Goal: Task Accomplishment & Management: Use online tool/utility

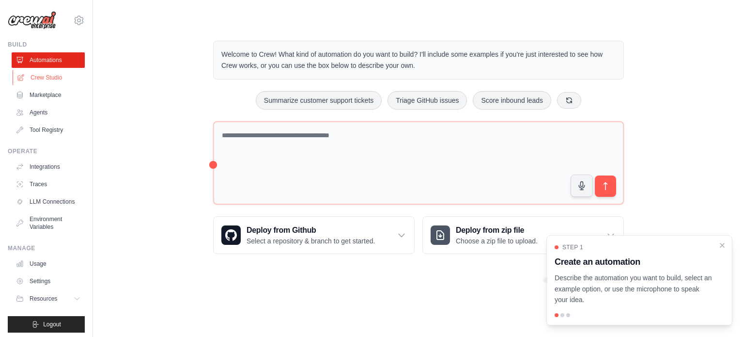
click at [49, 73] on link "Crew Studio" at bounding box center [49, 78] width 73 height 16
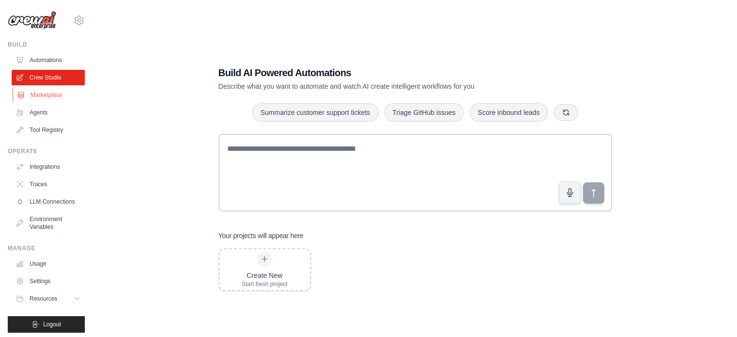
click at [58, 100] on link "Marketplace" at bounding box center [49, 95] width 73 height 16
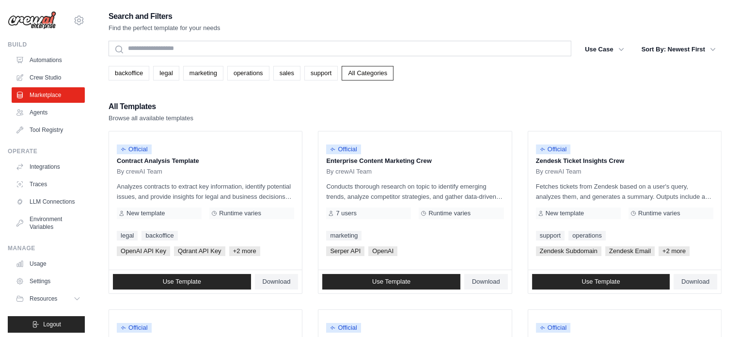
click at [57, 121] on ul "Automations Crew Studio Marketplace Agents Tool Registry" at bounding box center [48, 94] width 73 height 85
click at [56, 116] on link "Agents" at bounding box center [49, 113] width 73 height 16
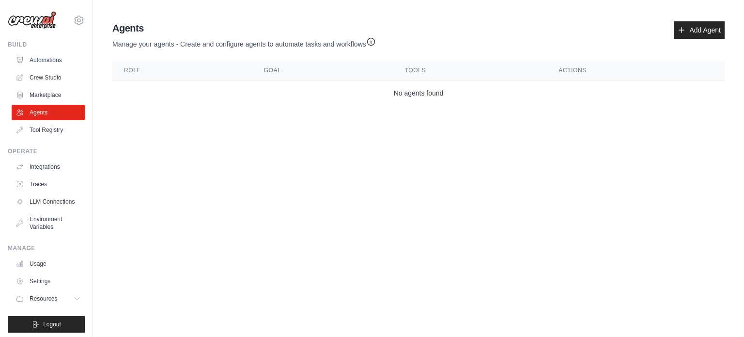
click at [59, 141] on ul "Build Automations Crew Studio Marketplace Agents" at bounding box center [46, 187] width 77 height 292
click at [686, 27] on icon at bounding box center [682, 30] width 8 height 8
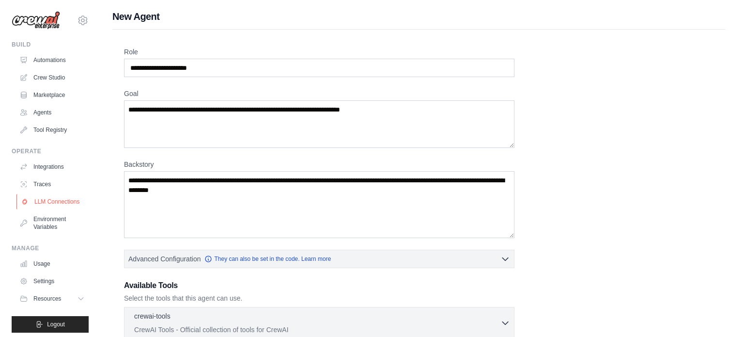
scroll to position [11, 0]
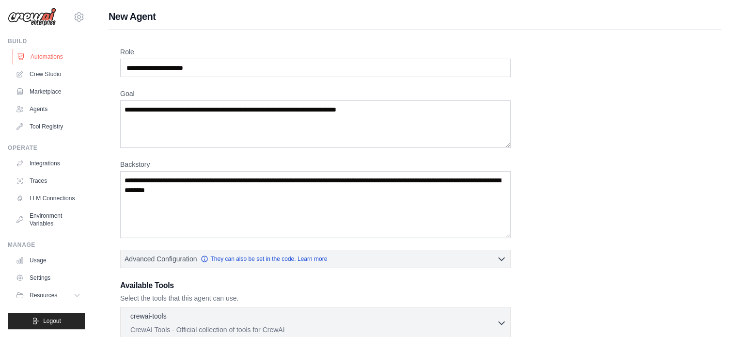
click at [60, 54] on link "Automations" at bounding box center [49, 57] width 73 height 16
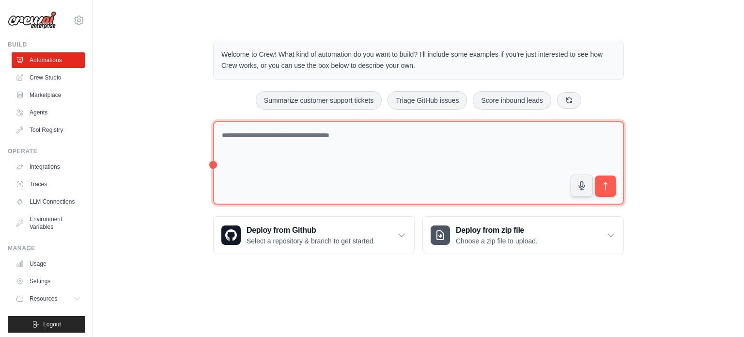
click at [234, 170] on textarea at bounding box center [418, 163] width 411 height 84
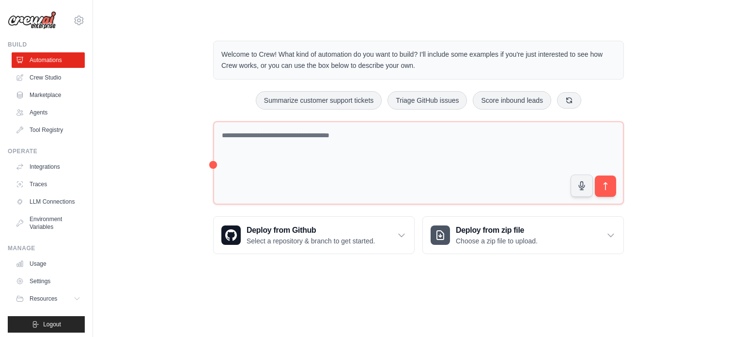
click at [206, 164] on div "Welcome to Crew! What kind of automation do you want to build? I'll include som…" at bounding box center [419, 147] width 434 height 244
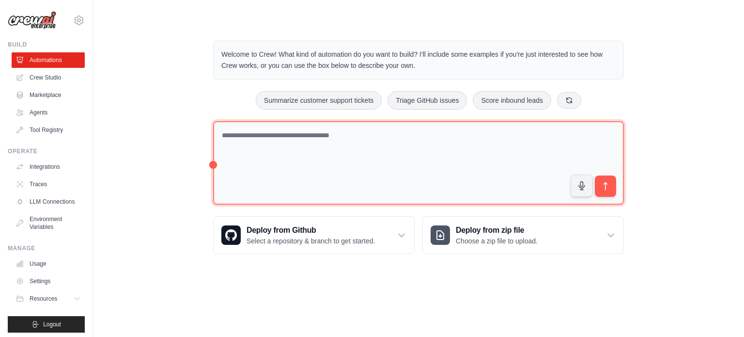
click at [215, 166] on textarea at bounding box center [418, 163] width 411 height 84
click at [451, 143] on textarea at bounding box center [418, 163] width 411 height 84
